Goal: Task Accomplishment & Management: Manage account settings

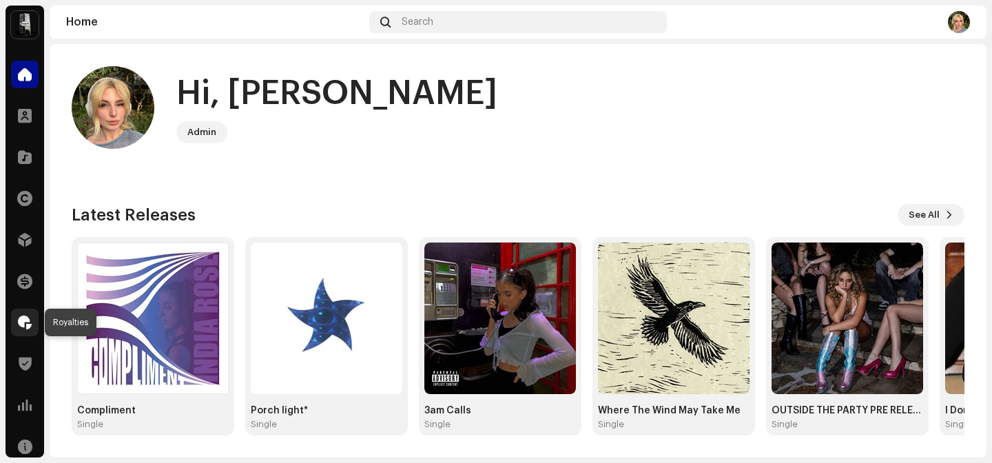
click at [23, 322] on span at bounding box center [25, 322] width 14 height 11
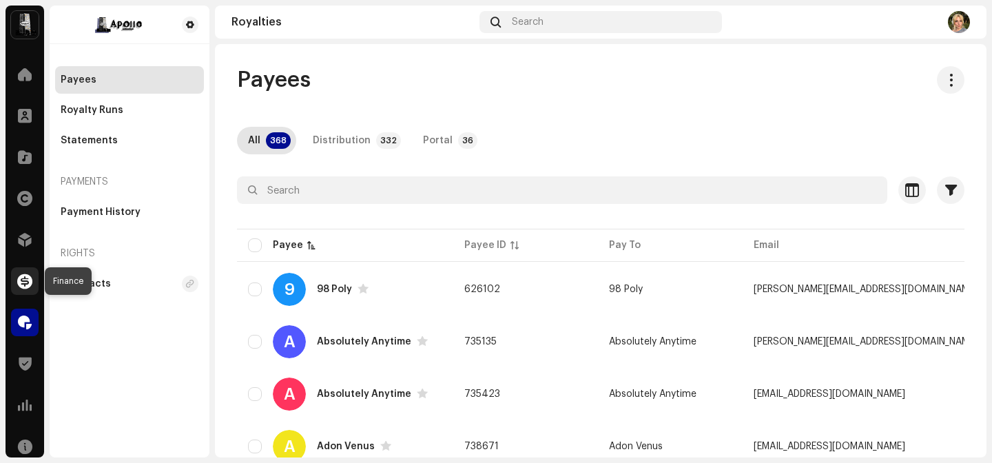
click at [25, 282] on span at bounding box center [24, 281] width 15 height 11
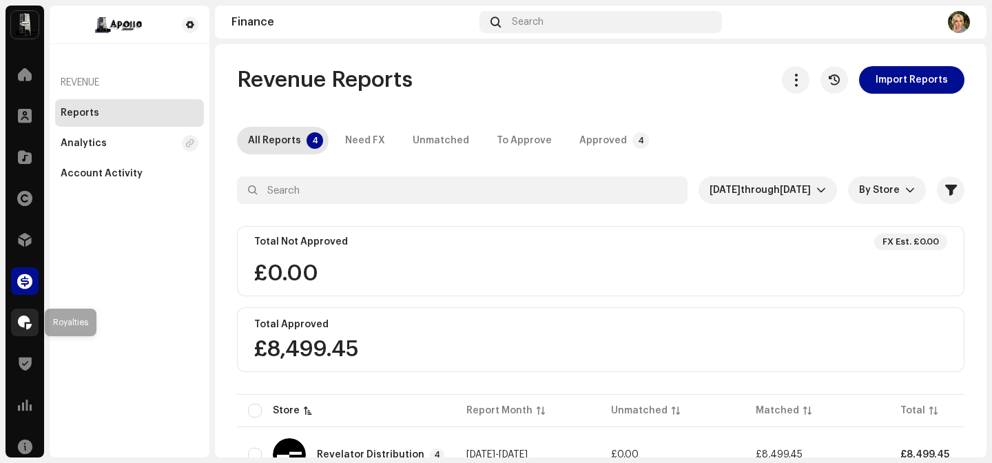
click at [21, 325] on span at bounding box center [25, 322] width 14 height 11
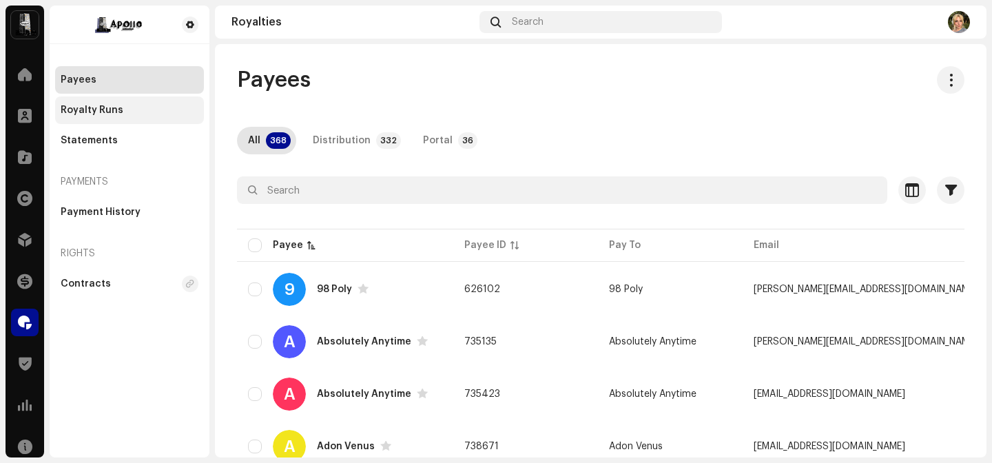
click at [104, 107] on div "Royalty Runs" at bounding box center [92, 110] width 63 height 11
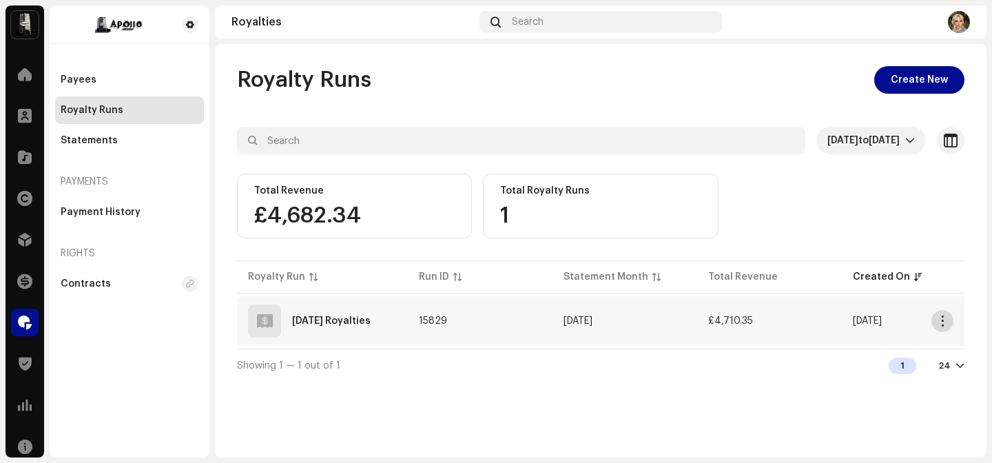
click at [941, 318] on span "button" at bounding box center [943, 321] width 10 height 11
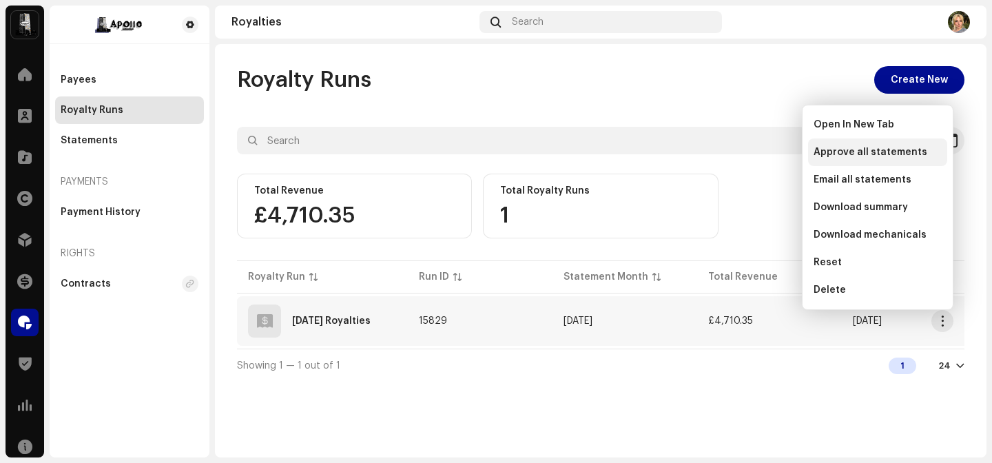
click at [874, 156] on span "Approve all statements" at bounding box center [871, 152] width 114 height 11
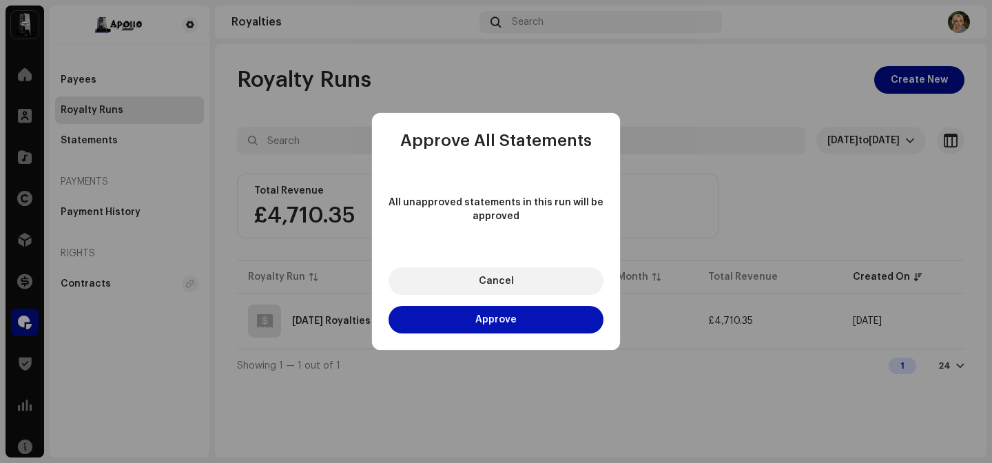
click at [521, 331] on button "Approve" at bounding box center [496, 320] width 215 height 28
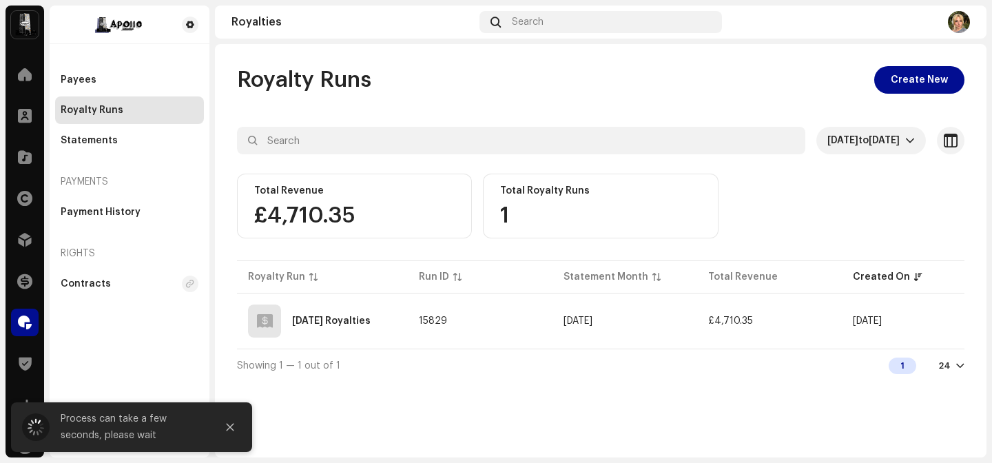
drag, startPoint x: 489, startPoint y: 348, endPoint x: 651, endPoint y: 371, distance: 164.2
click at [657, 360] on div "[DATE] to [DATE] Selected 0 Select all Options Filters Total Revenue £4,710.35 …" at bounding box center [601, 254] width 728 height 255
click at [646, 378] on div "Showing 1 — 1 out of 1 1 24" at bounding box center [601, 365] width 728 height 33
click at [604, 347] on table "Royalty Run Run ID Statement Month Total Revenue Created On Status [DATE] Royal…" at bounding box center [684, 303] width 894 height 91
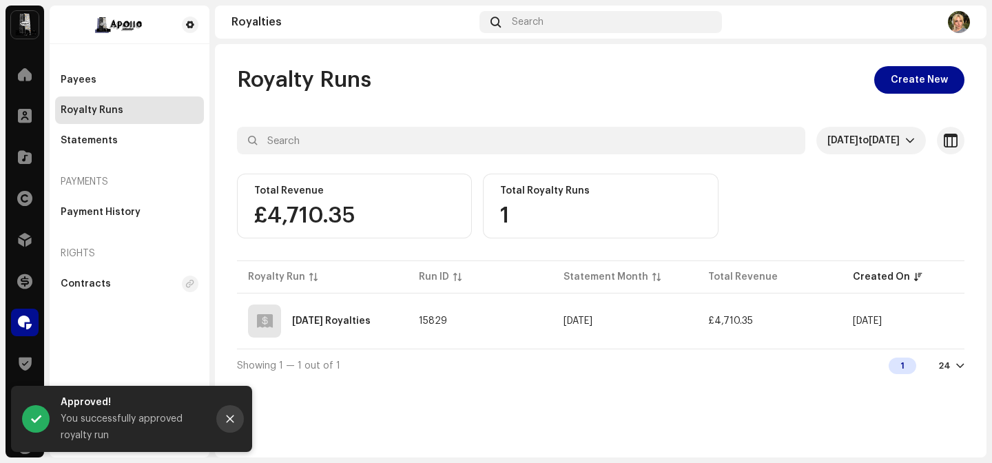
click at [232, 413] on button "Close" at bounding box center [230, 419] width 28 height 28
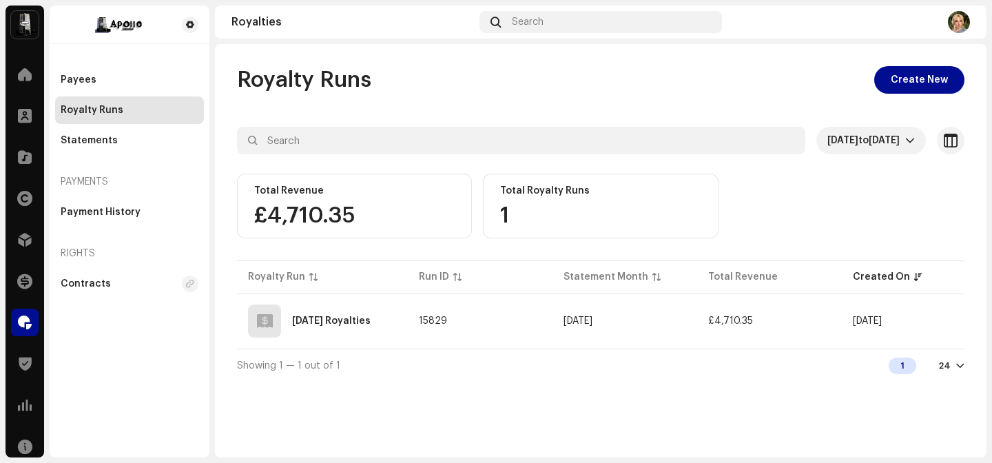
click at [26, 139] on div "Catalog" at bounding box center [25, 157] width 39 height 39
click at [23, 116] on span at bounding box center [25, 115] width 14 height 11
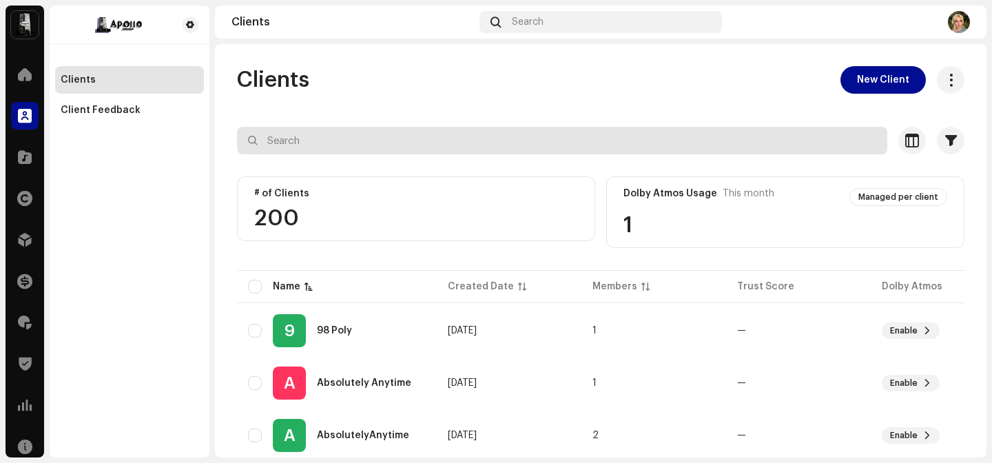
click at [375, 138] on input "text" at bounding box center [562, 141] width 651 height 28
type input "o"
type input "[PERSON_NAME]"
click at [442, 135] on input "[PERSON_NAME]" at bounding box center [562, 141] width 651 height 28
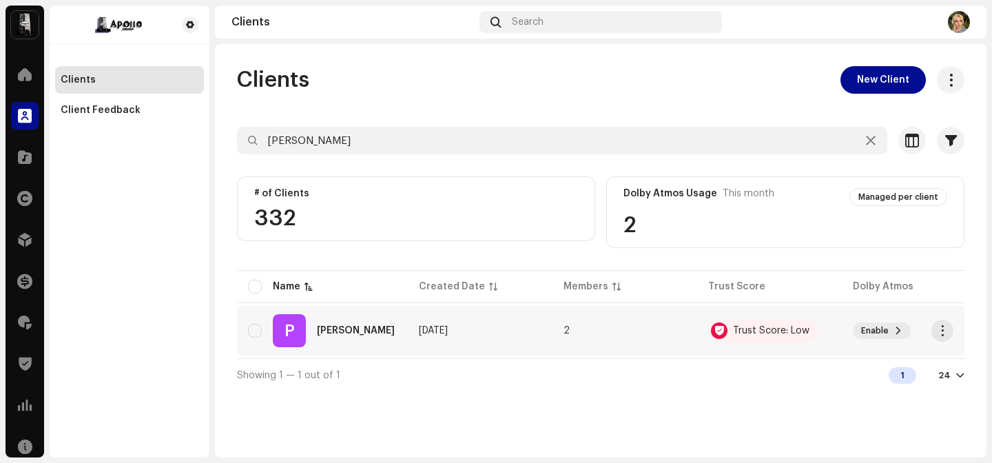
click at [347, 342] on div "P [PERSON_NAME]" at bounding box center [322, 330] width 149 height 33
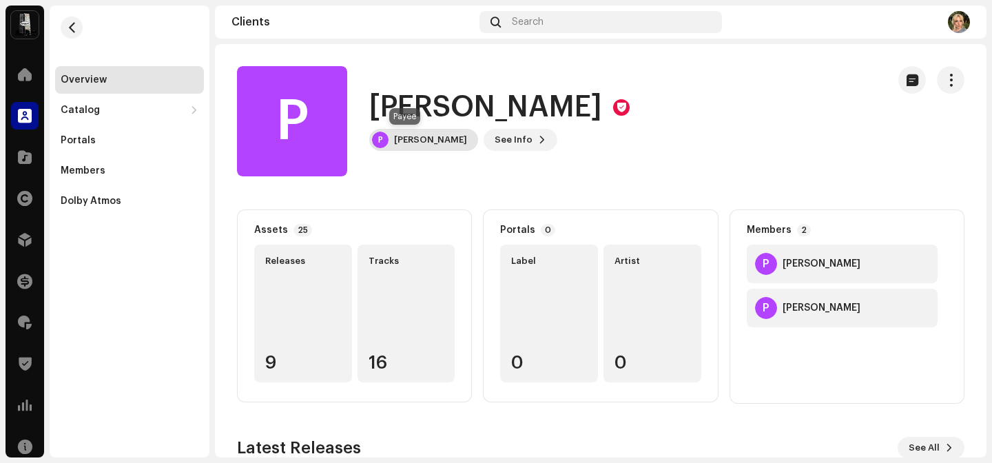
click at [401, 150] on div "P [PERSON_NAME]" at bounding box center [423, 140] width 109 height 22
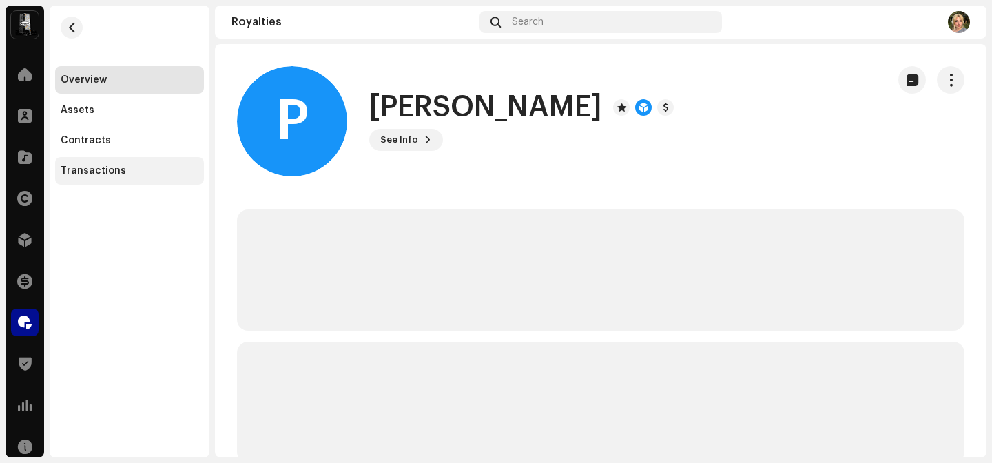
click at [145, 168] on div "Transactions" at bounding box center [130, 170] width 138 height 11
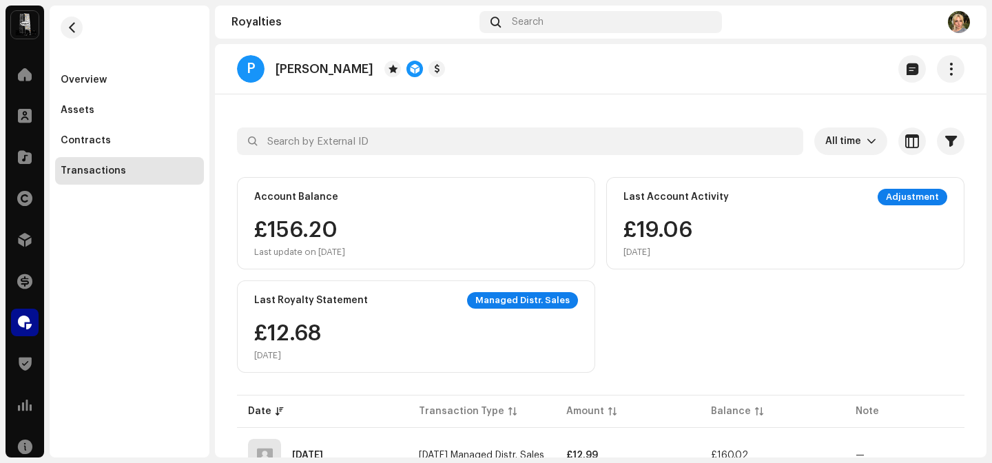
scroll to position [52, 0]
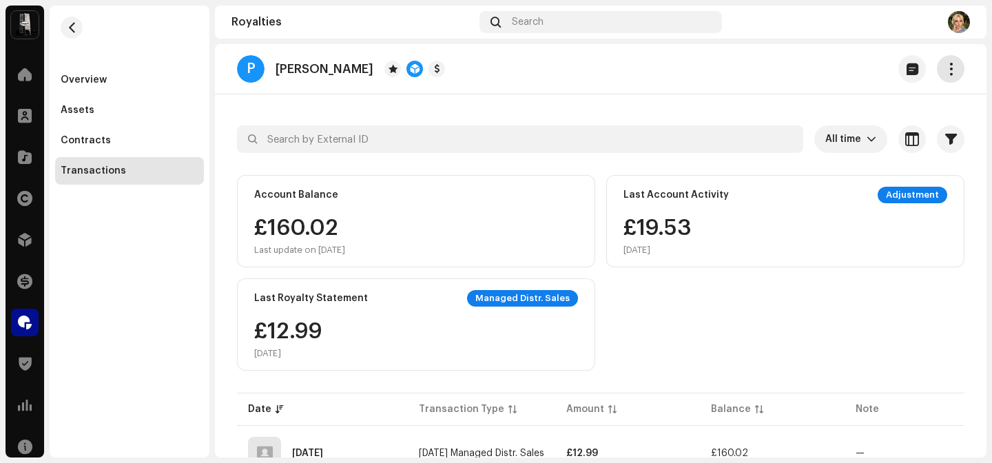
click at [950, 67] on button "button" at bounding box center [951, 69] width 28 height 28
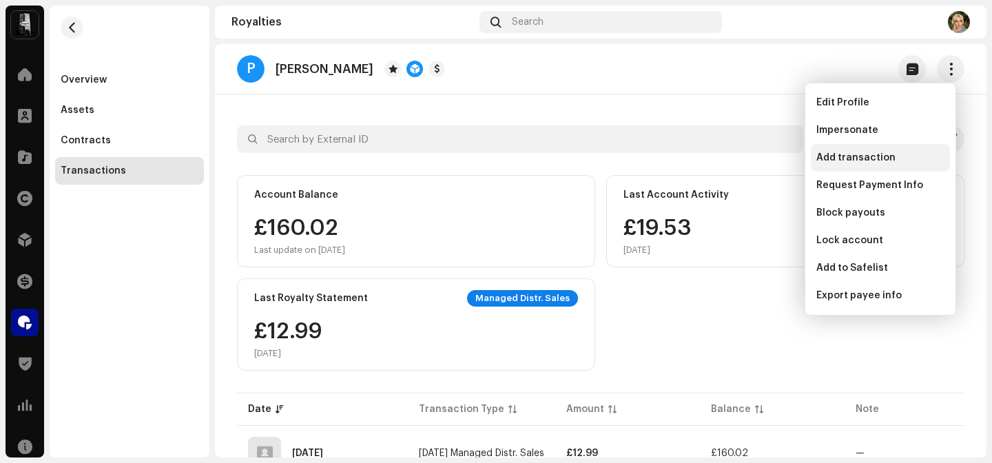
click at [869, 160] on span "Add transaction" at bounding box center [856, 157] width 79 height 11
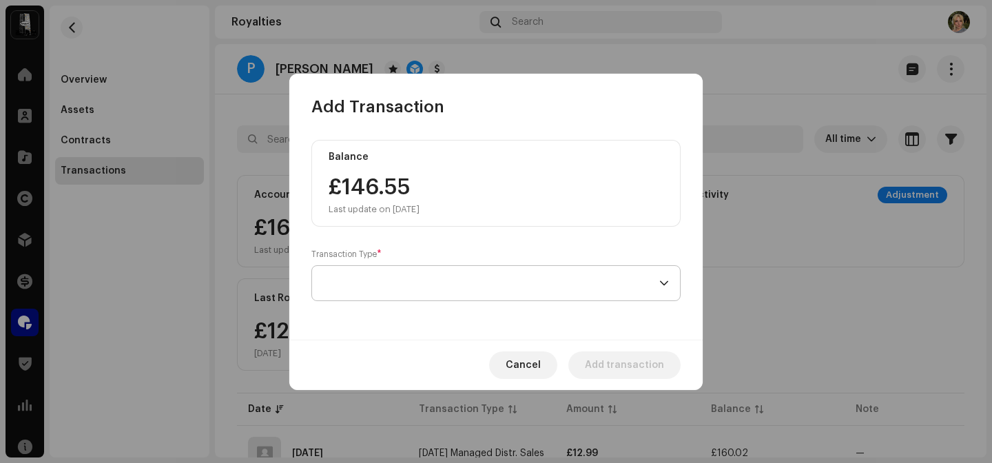
click at [569, 276] on span at bounding box center [491, 283] width 336 height 34
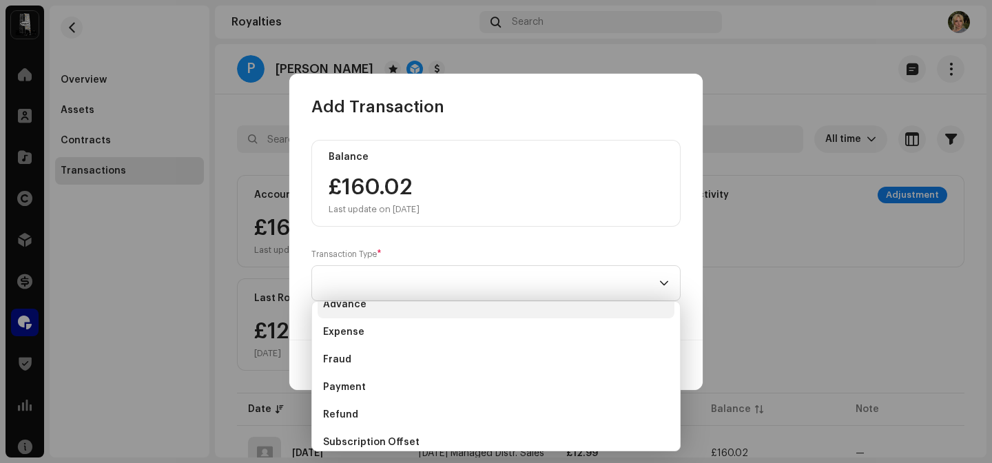
scroll to position [54, 0]
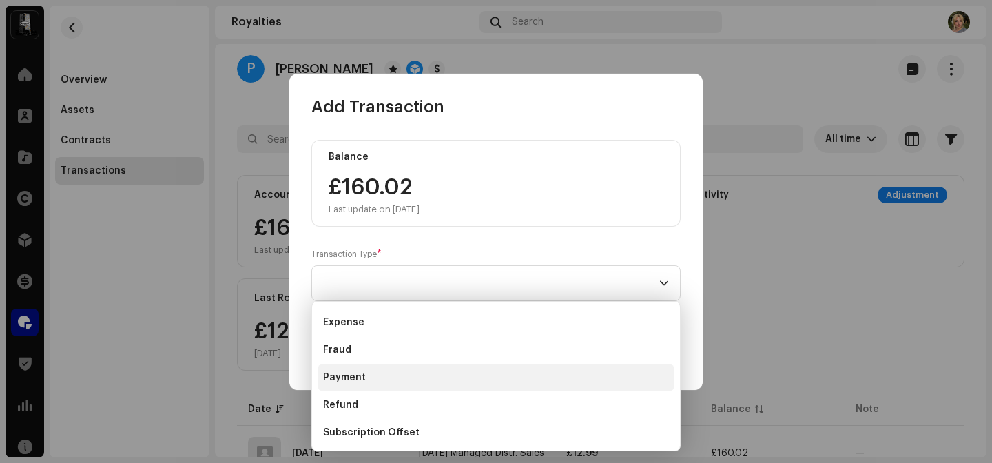
click at [437, 368] on li "Payment" at bounding box center [496, 378] width 357 height 28
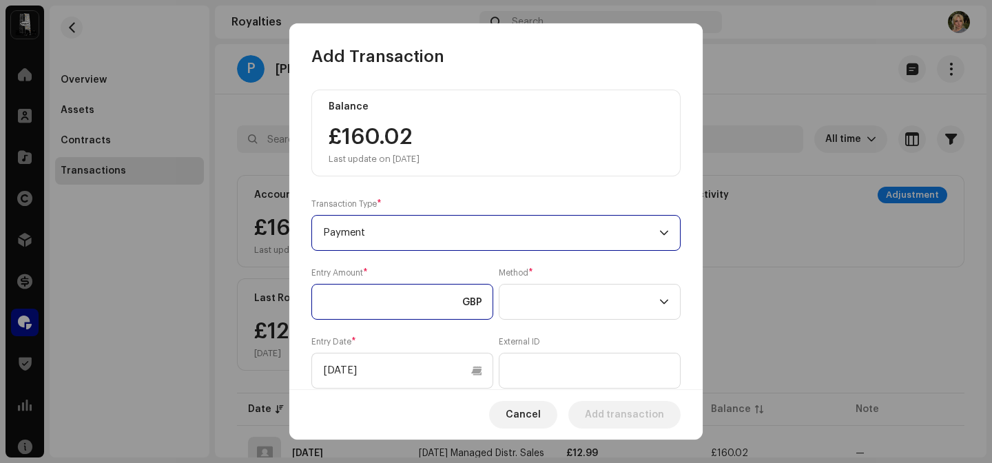
click at [388, 316] on input at bounding box center [402, 302] width 182 height 36
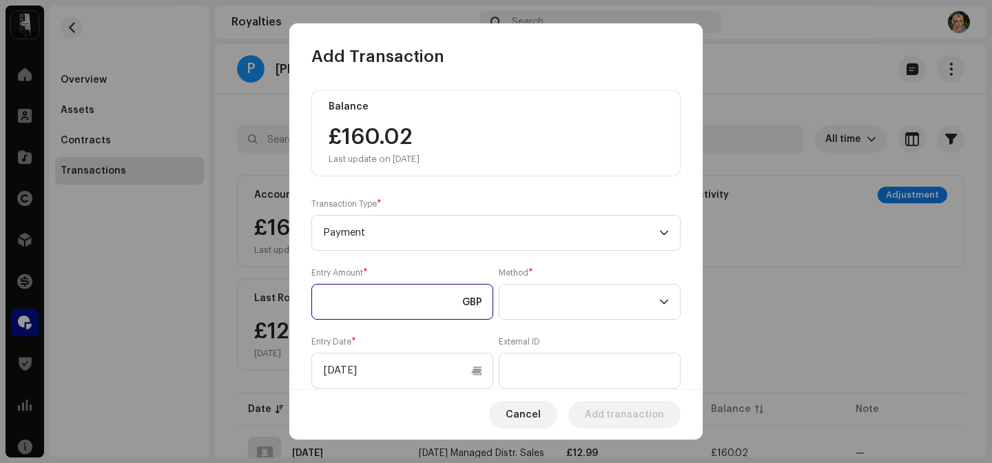
type input "1.00"
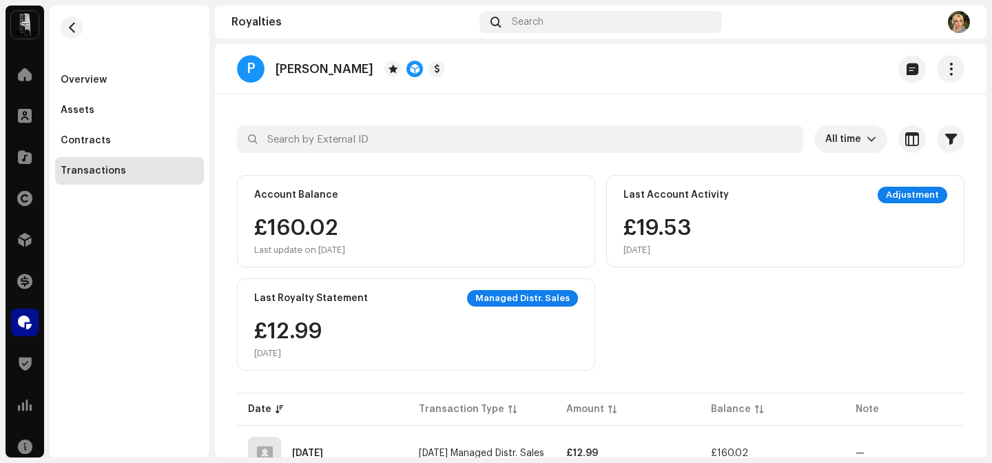
click at [721, 249] on div "Add Transaction Balance £160.02 Last update on [DATE] Transaction Type * Paymen…" at bounding box center [496, 231] width 992 height 463
click at [19, 331] on div at bounding box center [25, 323] width 28 height 28
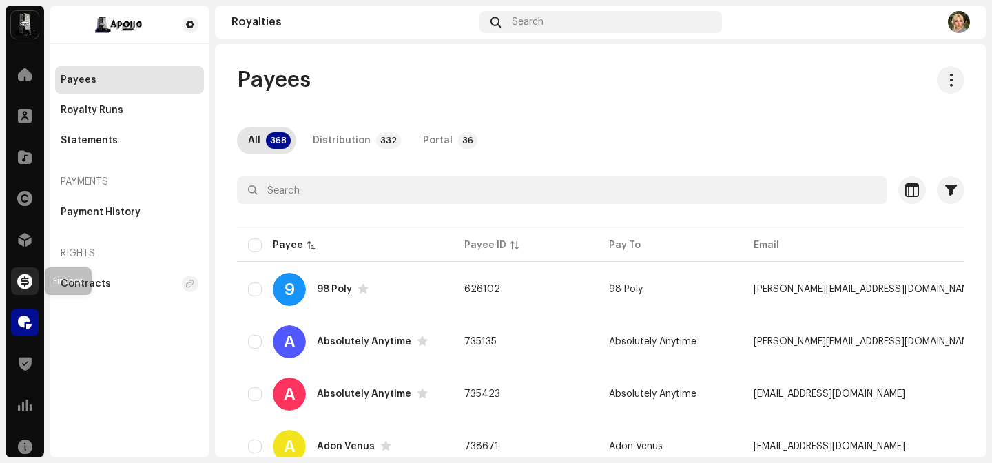
click at [25, 292] on div at bounding box center [25, 281] width 28 height 28
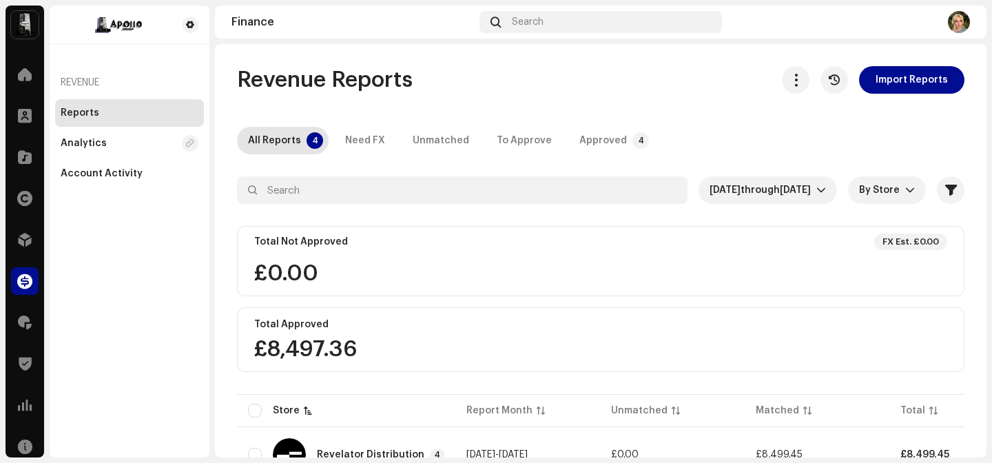
click at [6, 325] on div "Royalties" at bounding box center [25, 322] width 39 height 39
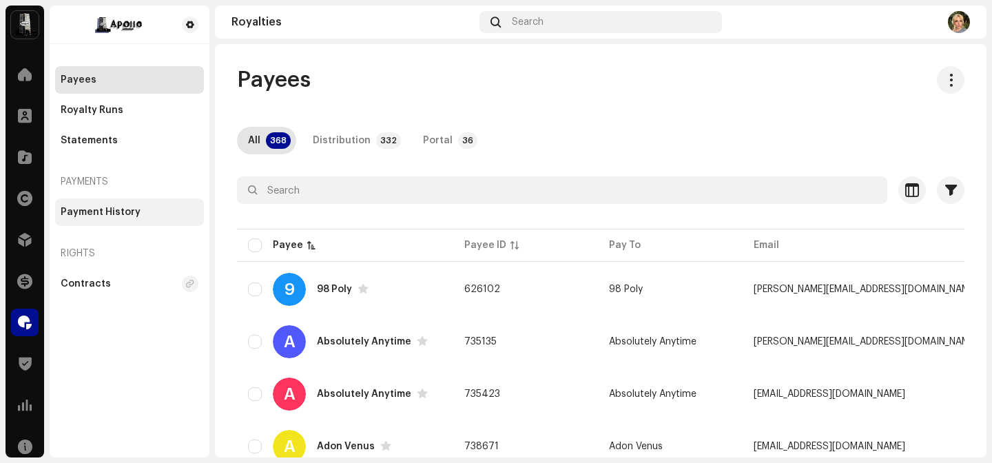
click at [120, 205] on div "Payment History" at bounding box center [129, 212] width 149 height 28
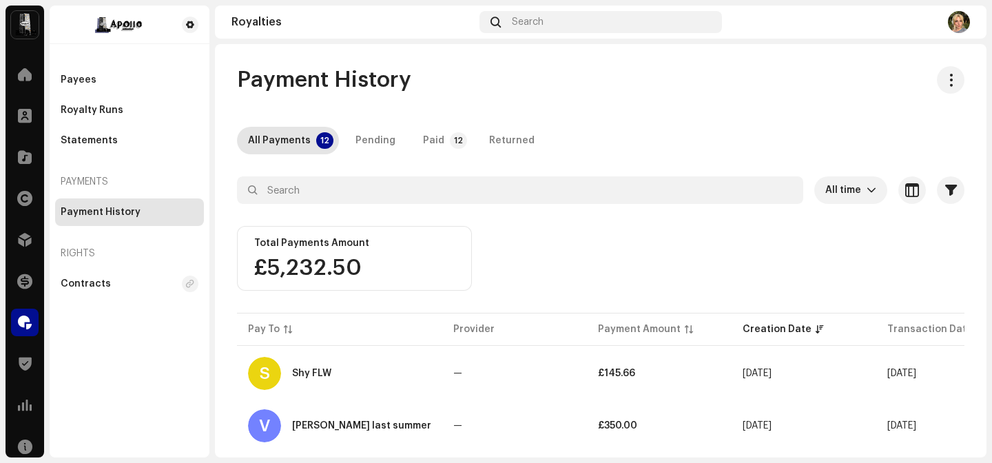
click at [952, 64] on div "Payment History All Payments 12 Pending Paid 12 Returned All time Selected 0 Se…" at bounding box center [601, 250] width 772 height 413
click at [945, 69] on button "button" at bounding box center [951, 80] width 28 height 28
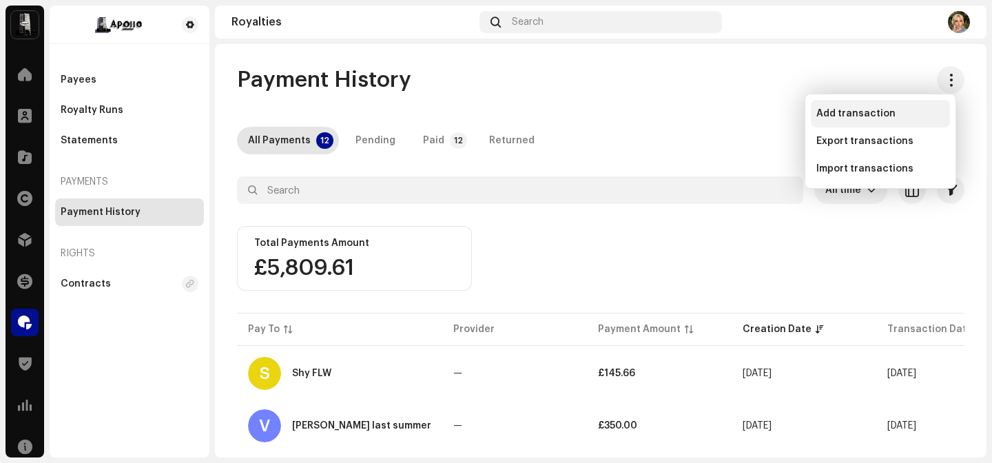
click at [881, 112] on span "Add transaction" at bounding box center [856, 113] width 79 height 11
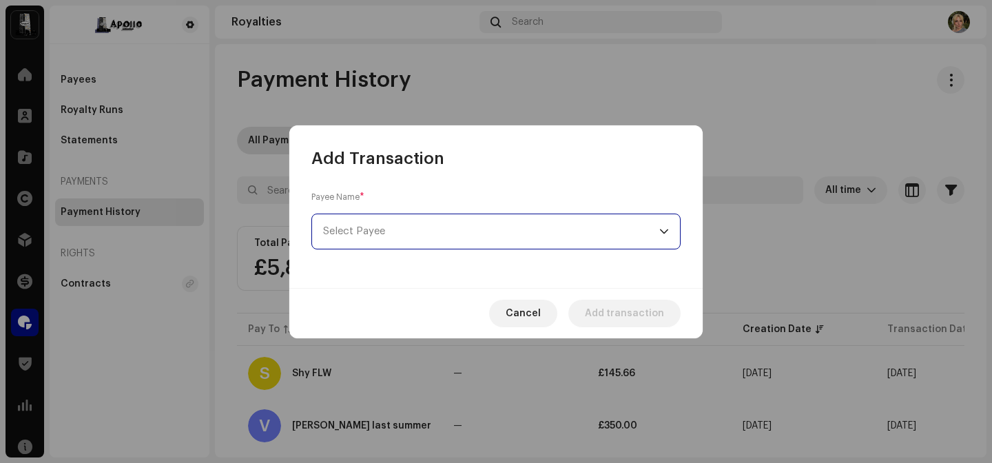
click at [424, 235] on span "Select Payee" at bounding box center [491, 231] width 336 height 34
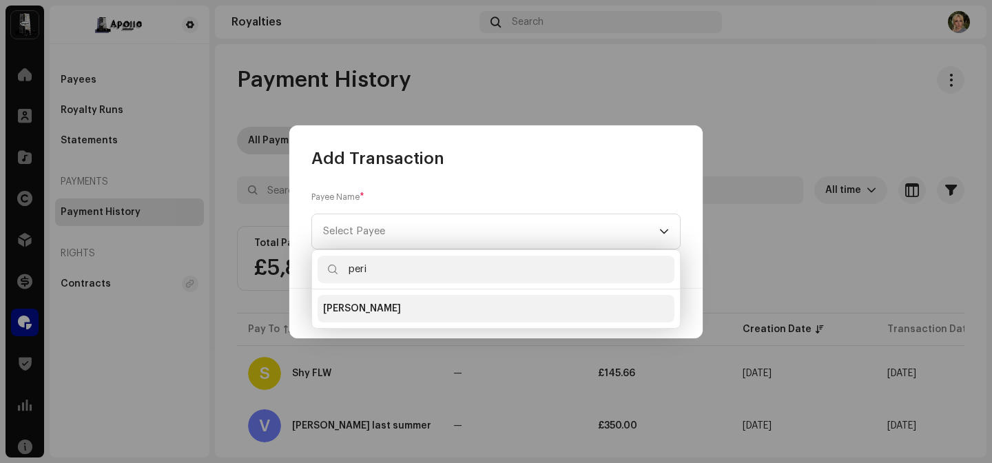
type input "peri"
click at [371, 300] on li "[PERSON_NAME]" at bounding box center [496, 309] width 357 height 28
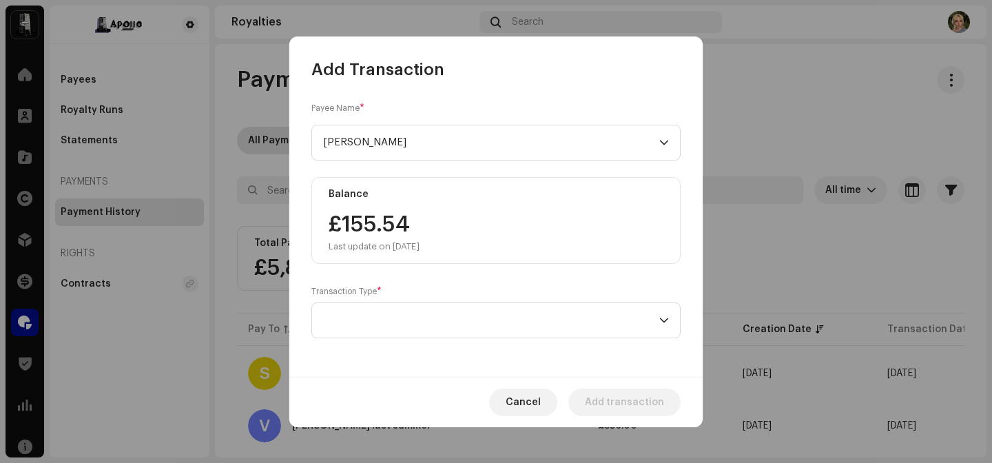
click at [395, 297] on div "Transaction Type *" at bounding box center [495, 312] width 369 height 52
click at [396, 309] on span at bounding box center [491, 320] width 336 height 34
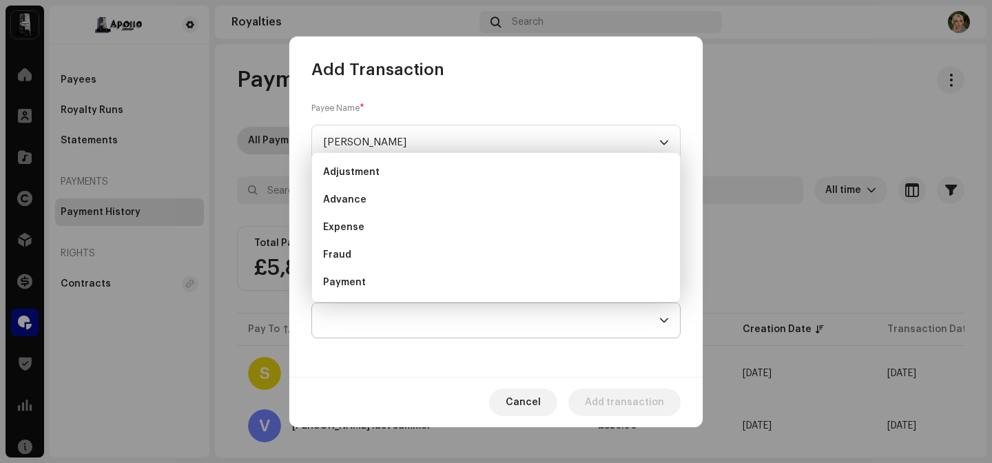
scroll to position [22, 0]
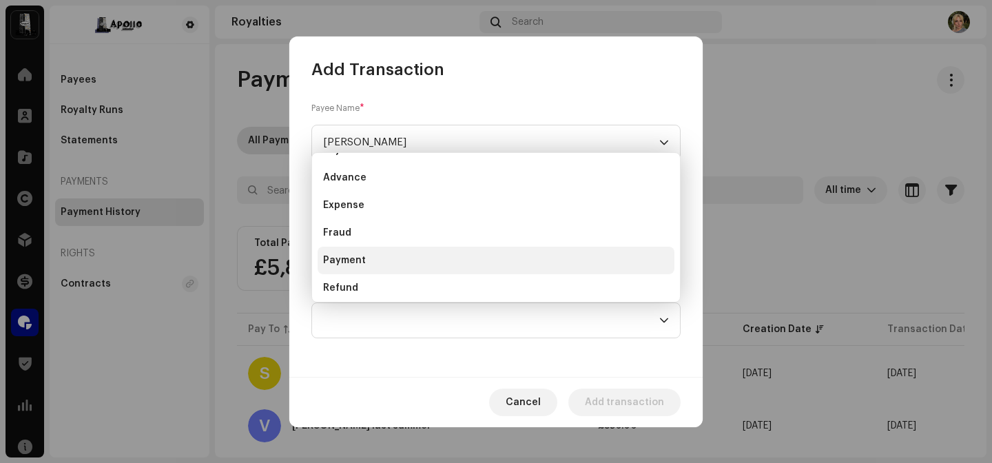
click at [379, 269] on li "Payment" at bounding box center [496, 261] width 357 height 28
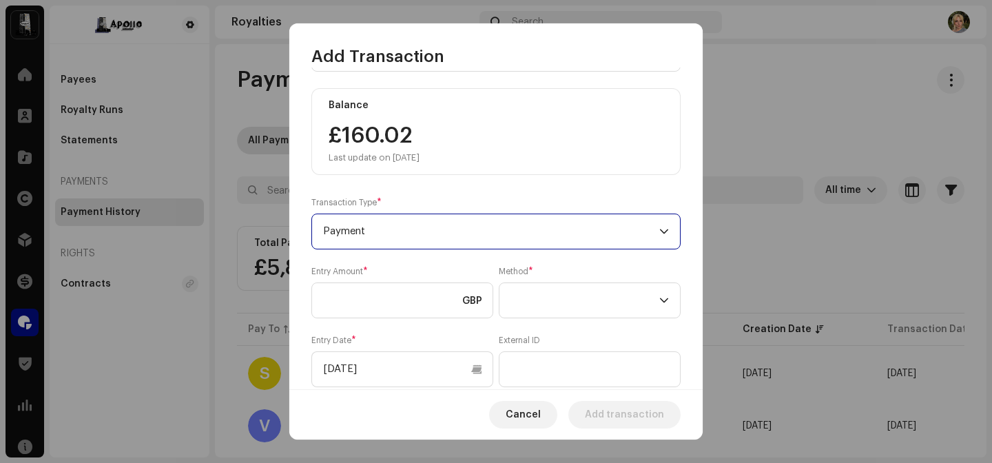
scroll to position [75, 0]
click at [366, 305] on input at bounding box center [402, 301] width 182 height 36
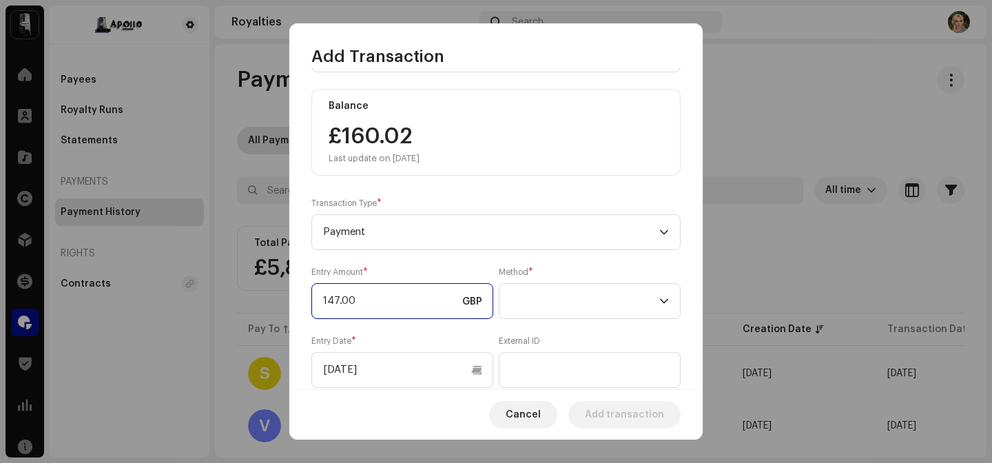
type input "147.02"
click at [530, 311] on span at bounding box center [585, 301] width 149 height 34
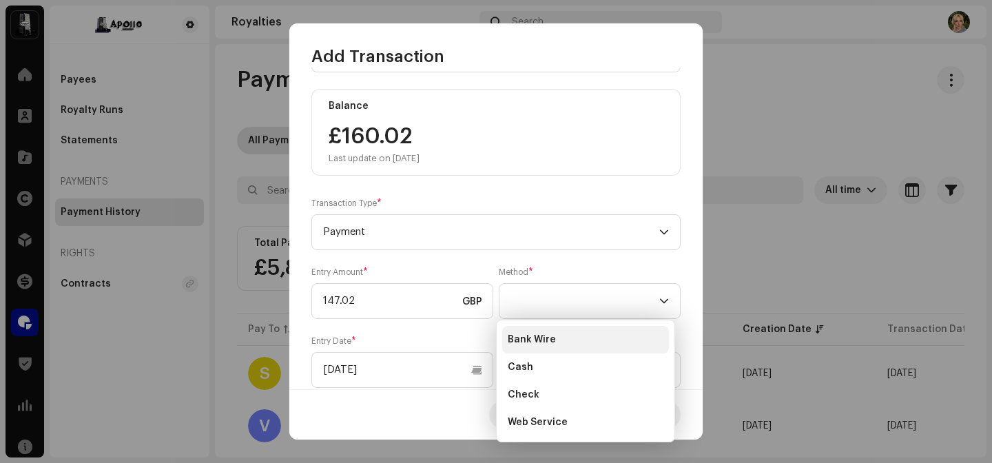
click at [535, 341] on span "Bank Wire" at bounding box center [532, 340] width 48 height 14
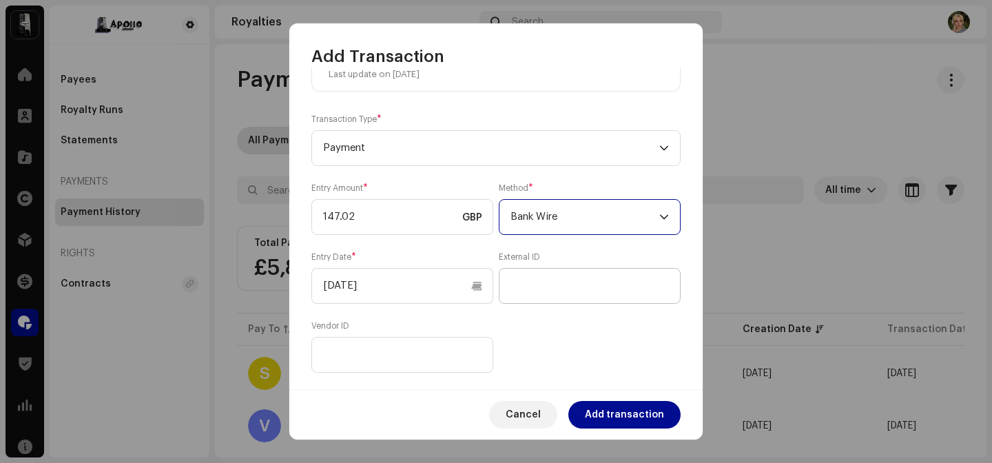
scroll to position [158, 0]
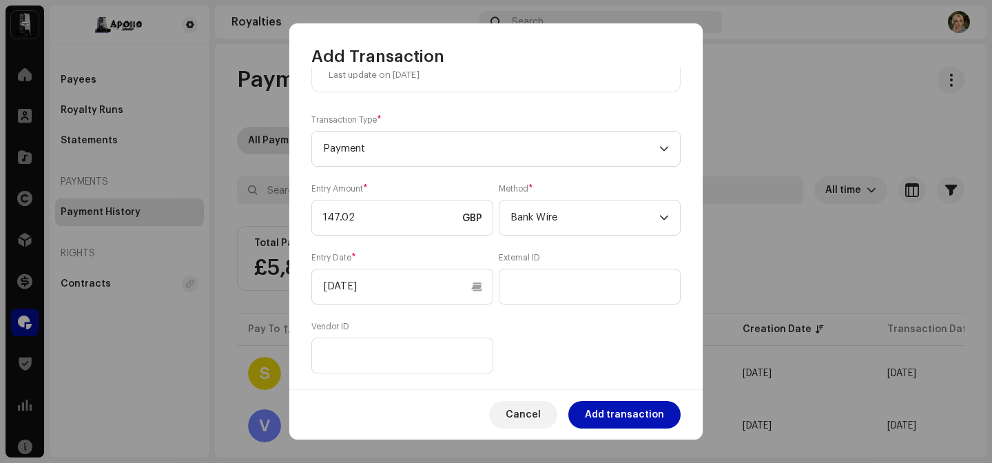
click at [627, 412] on span "Add transaction" at bounding box center [624, 415] width 79 height 28
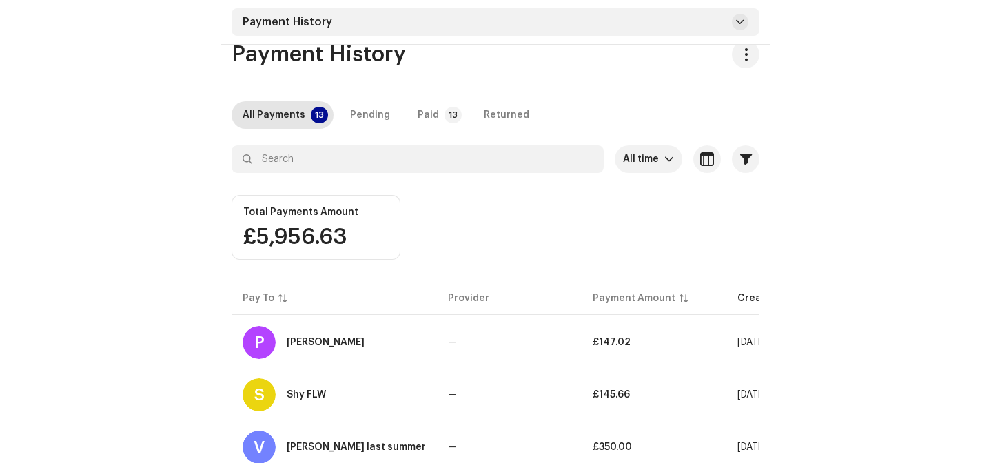
scroll to position [0, 0]
